Goal: Information Seeking & Learning: Learn about a topic

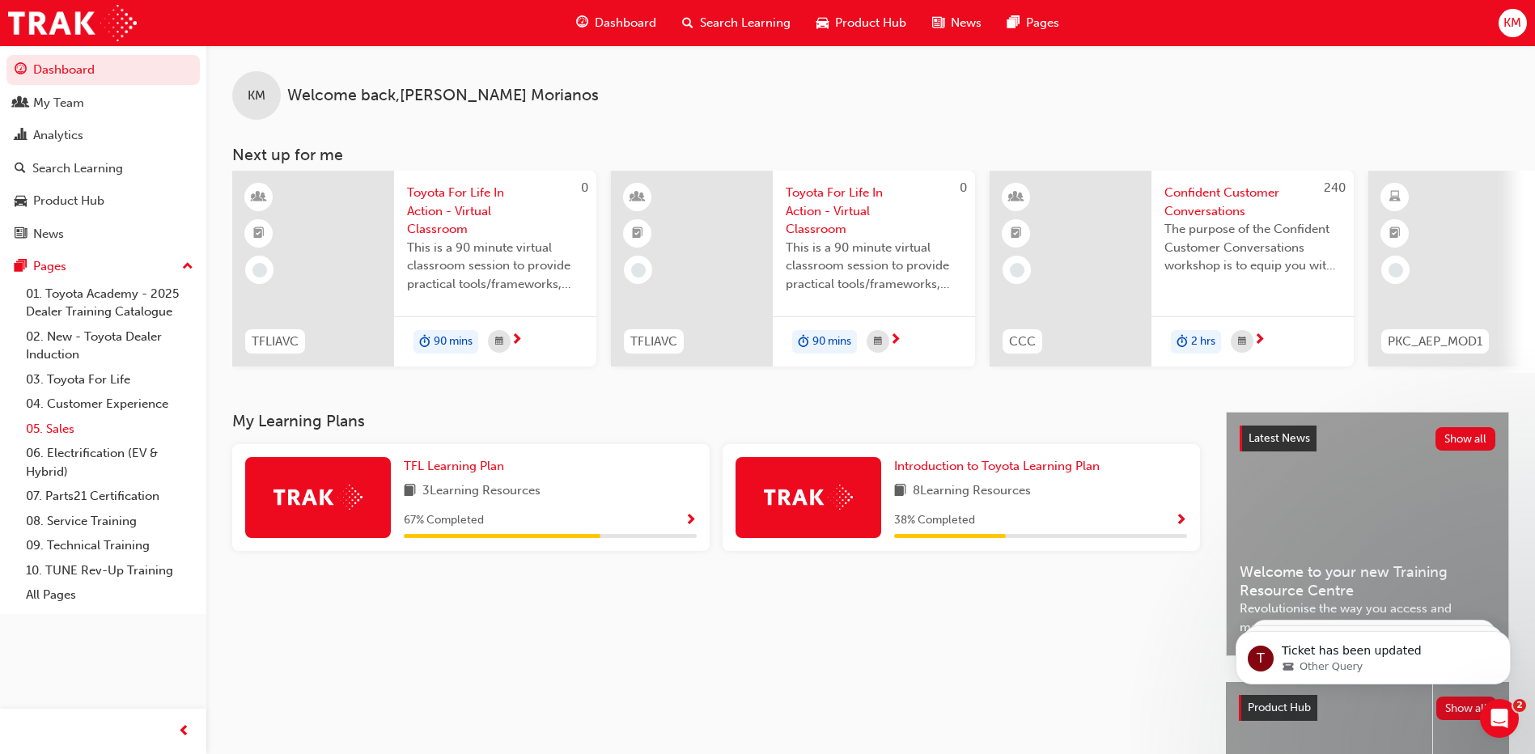
click at [108, 424] on link "05. Sales" at bounding box center [109, 429] width 180 height 25
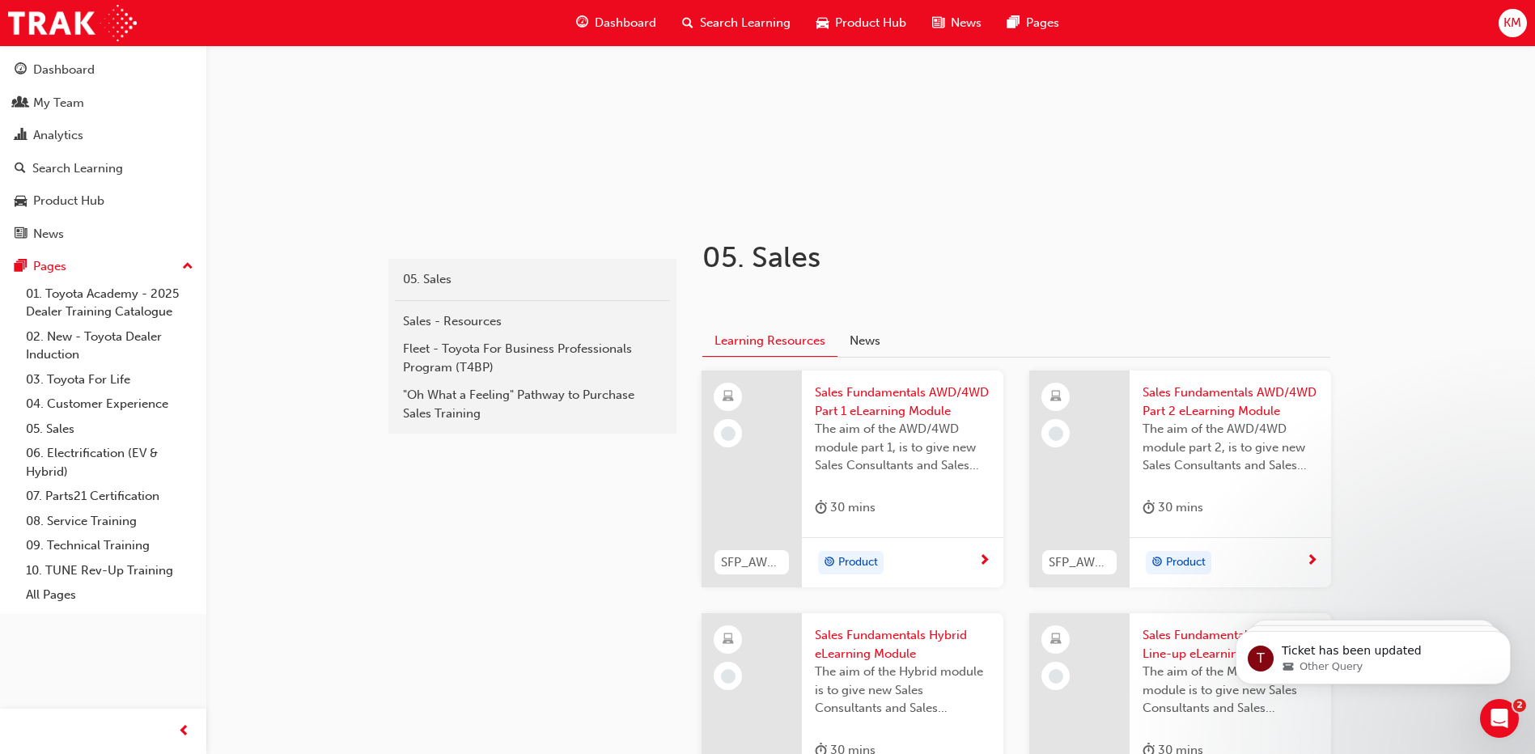
scroll to position [324, 0]
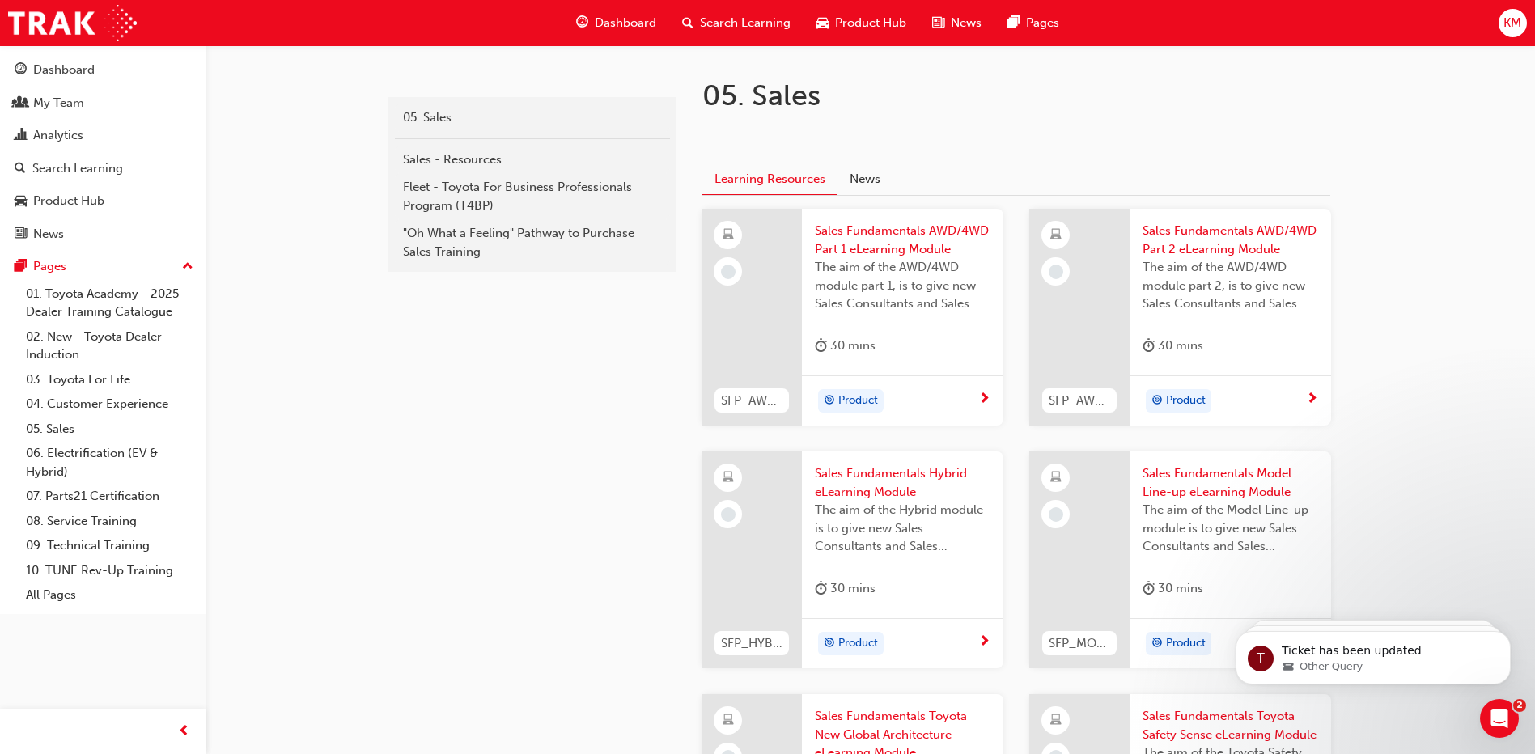
click at [887, 226] on span "Sales Fundamentals AWD/4WD Part 1 eLearning Module" at bounding box center [903, 240] width 176 height 36
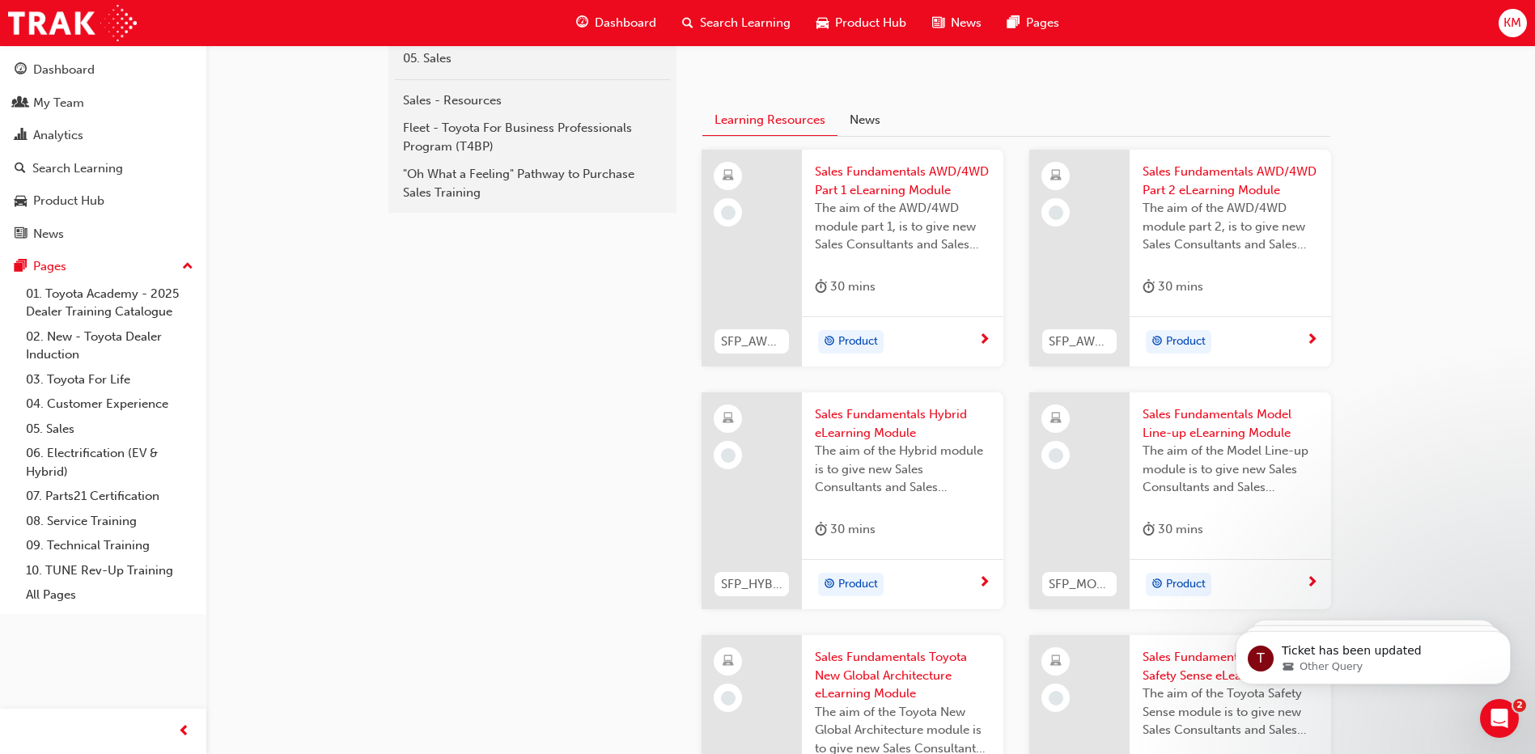
scroll to position [302, 0]
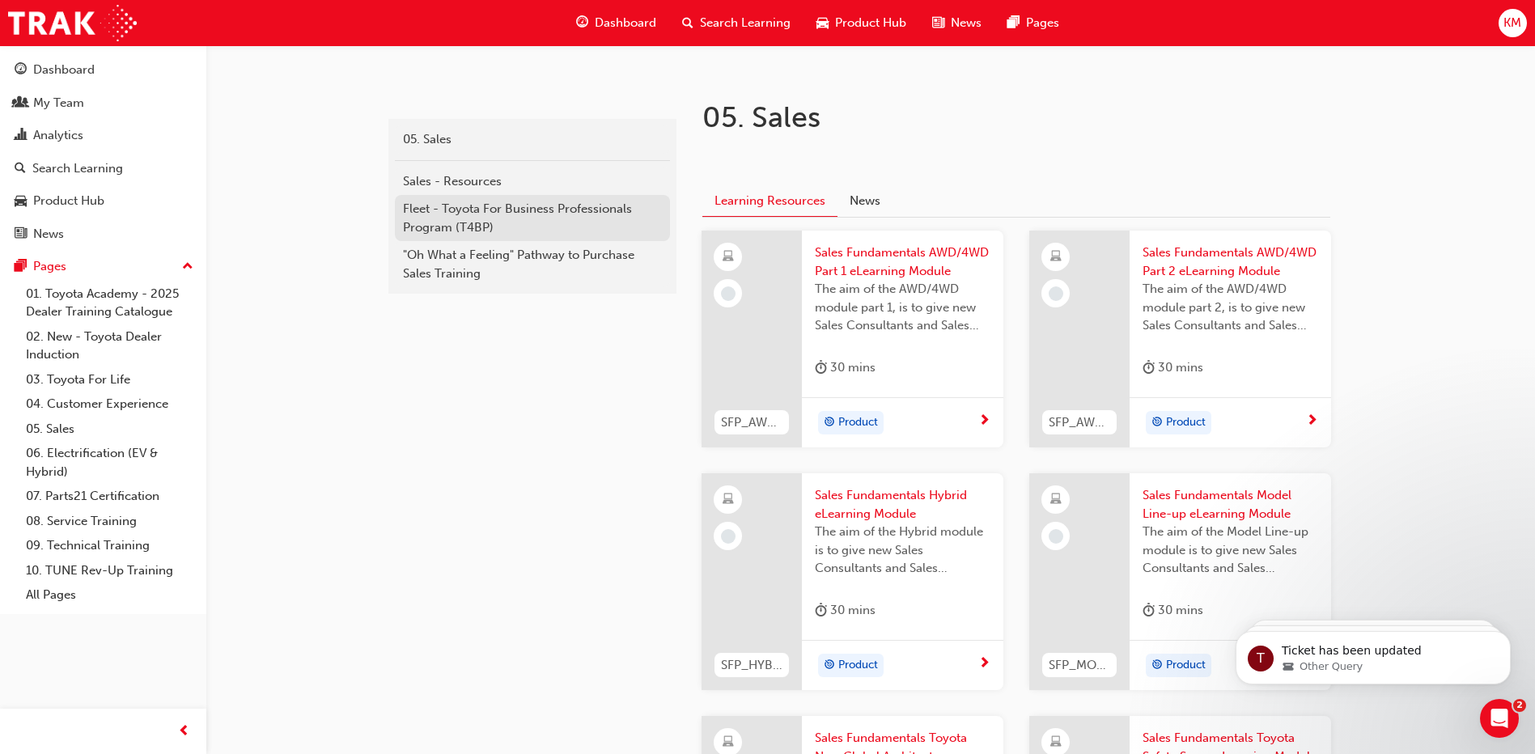
click at [491, 219] on div "Fleet - Toyota For Business Professionals Program (T4BP)" at bounding box center [532, 218] width 259 height 36
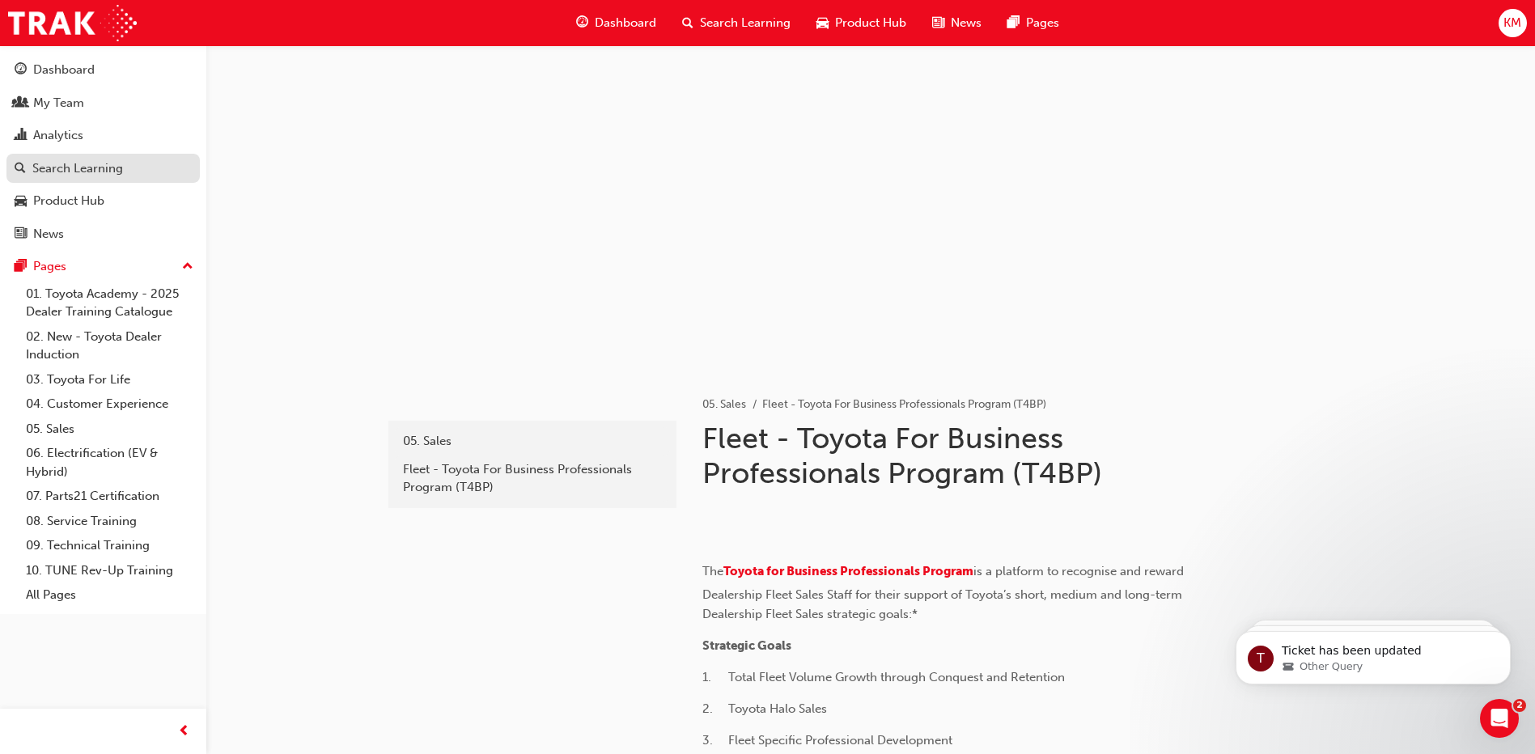
click at [92, 165] on div "Search Learning" at bounding box center [77, 168] width 91 height 19
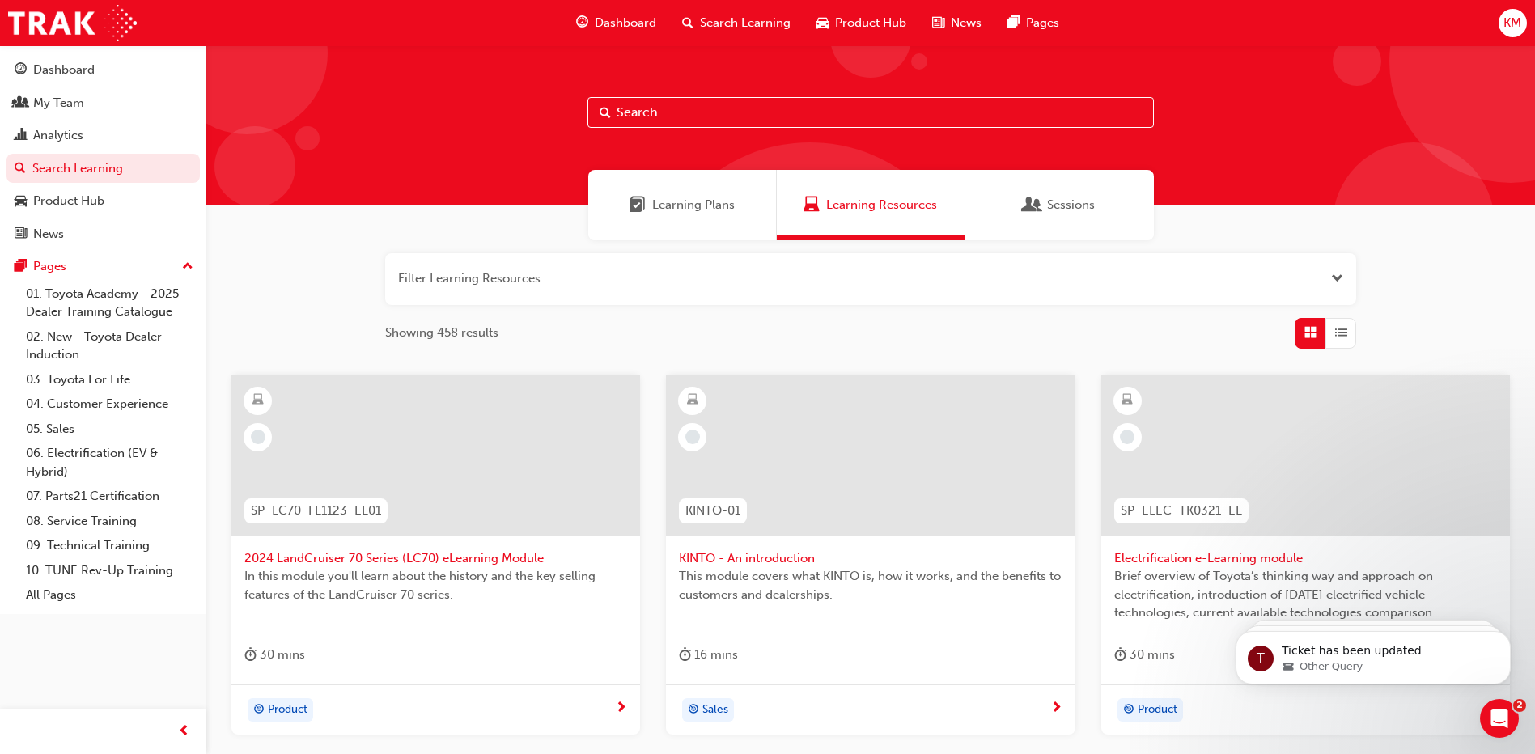
click at [654, 110] on input "text" at bounding box center [871, 112] width 567 height 31
type input "fleet"
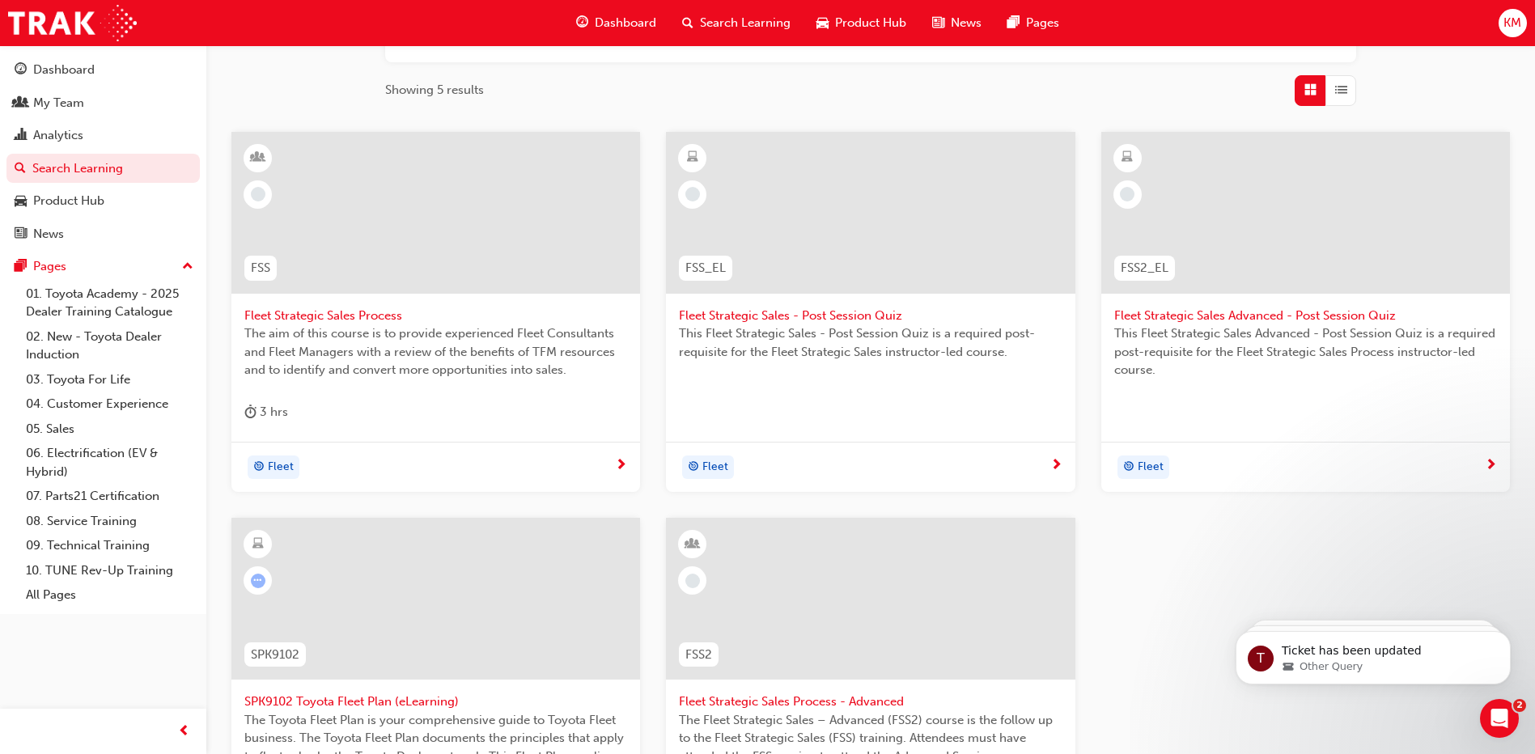
scroll to position [405, 0]
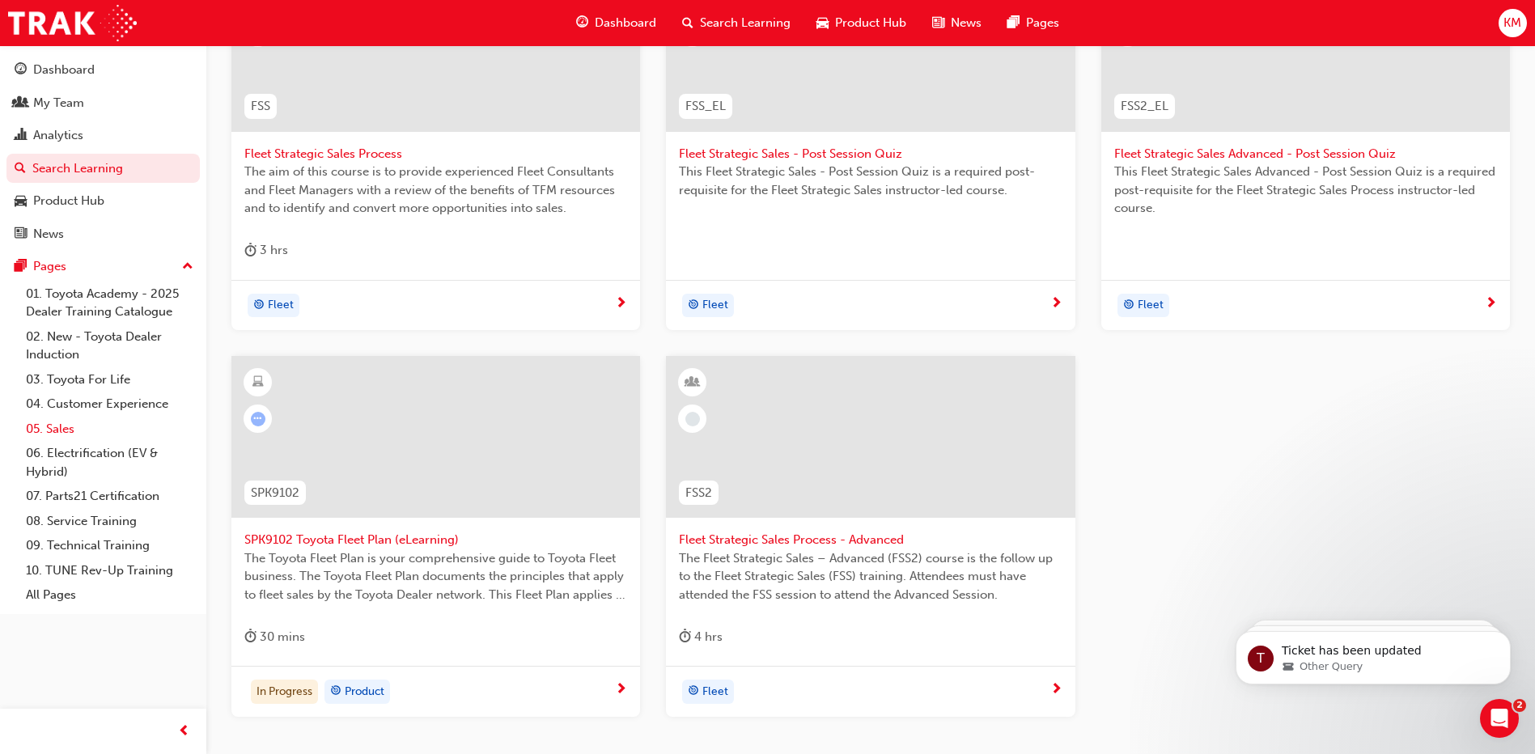
click at [94, 431] on link "05. Sales" at bounding box center [109, 429] width 180 height 25
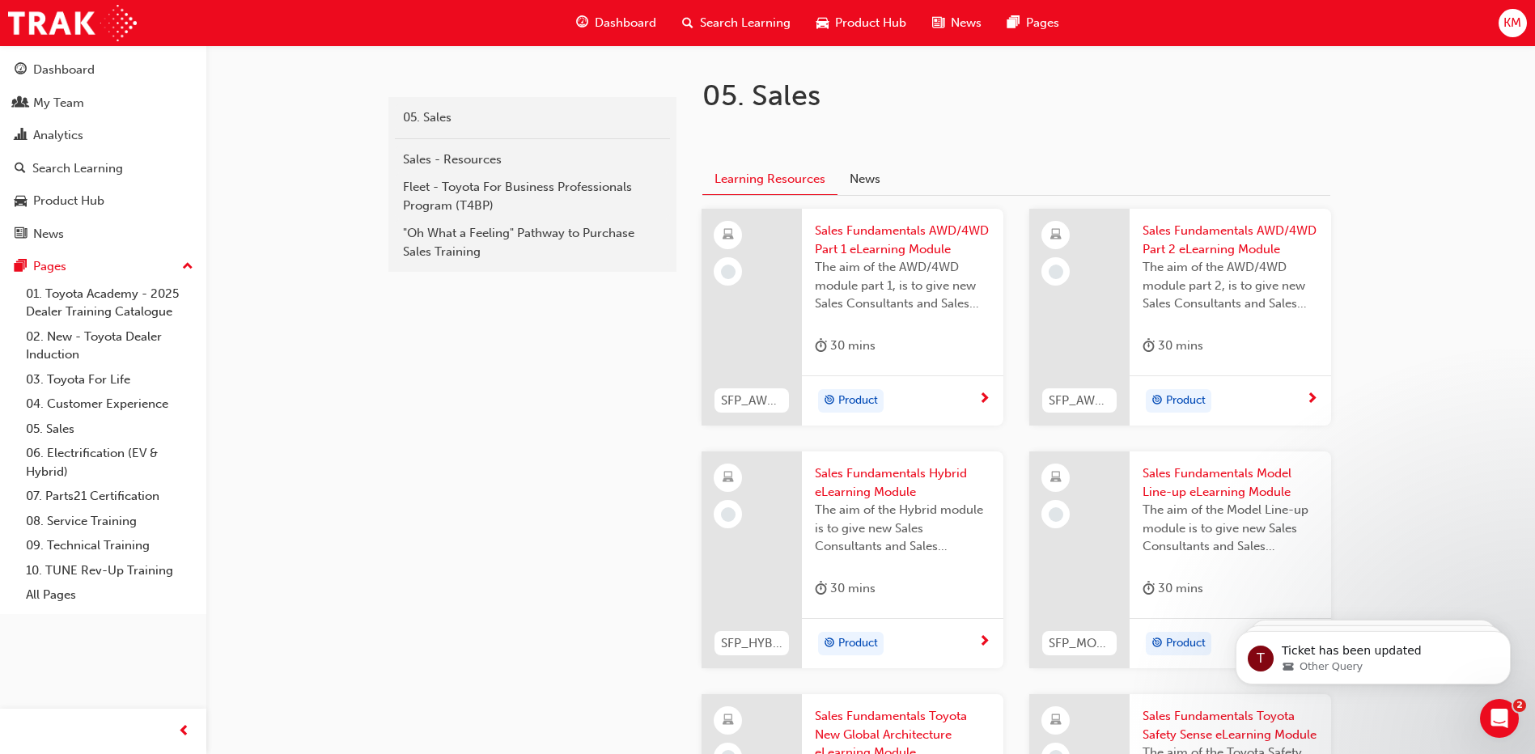
scroll to position [243, 0]
